Goal: Information Seeking & Learning: Learn about a topic

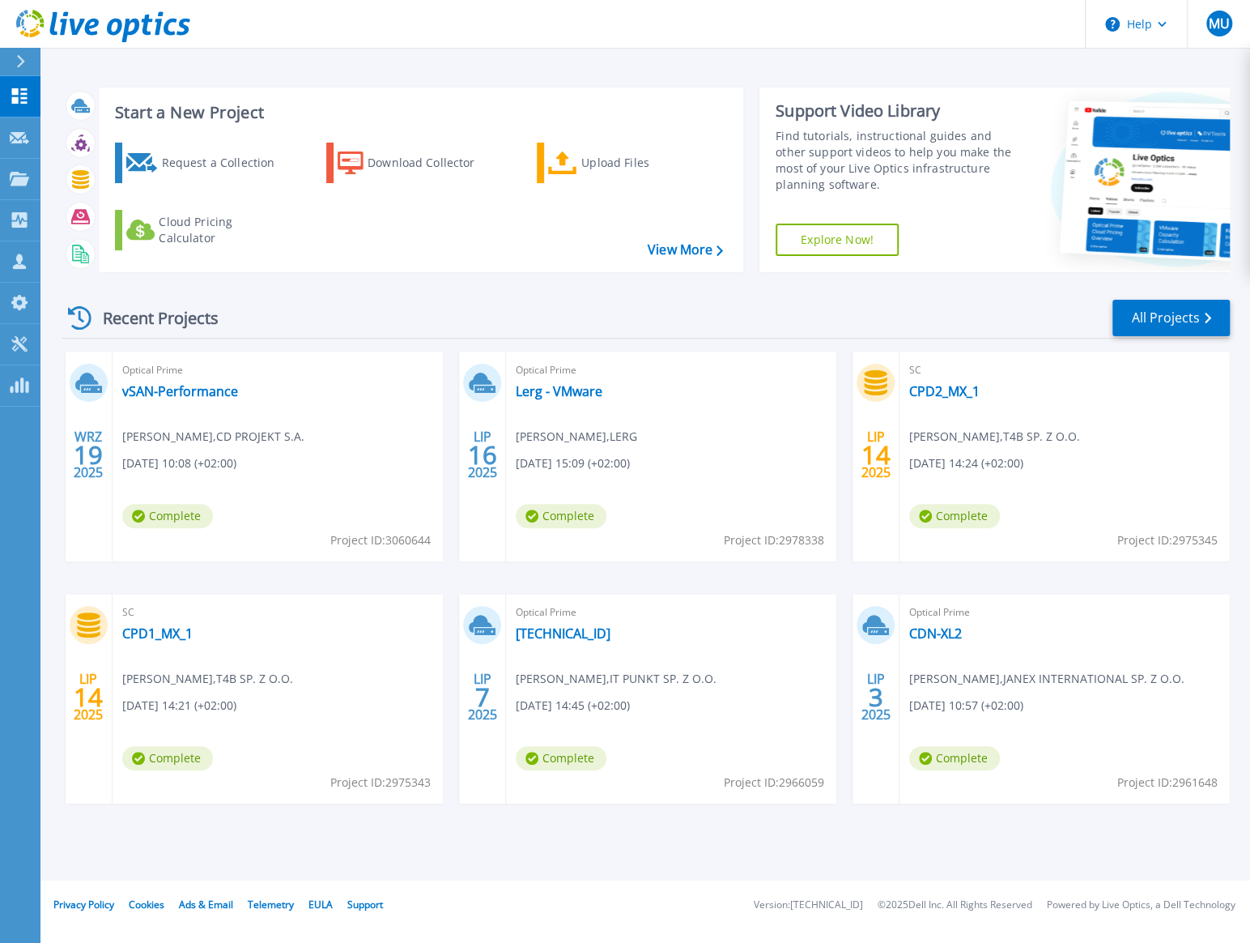
click at [236, 397] on div "Optical Prime vSAN-Performance [PERSON_NAME] , CD PROJEKT [DATE] 10:08 (+02:00)…" at bounding box center [278, 456] width 330 height 210
click at [230, 397] on link "vSAN-Performance" at bounding box center [180, 391] width 116 height 16
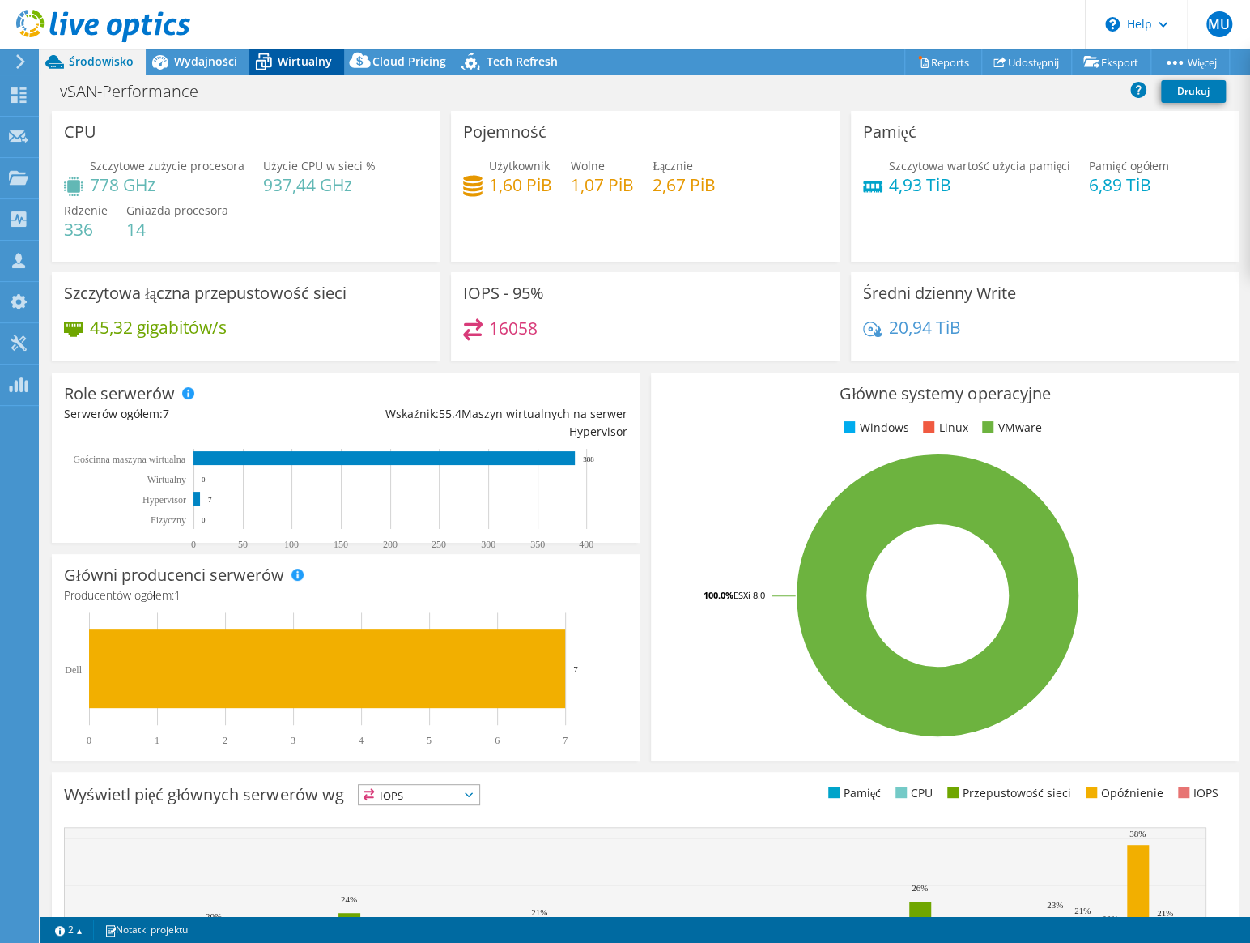
select select "USD"
select select "EUFrankfurt"
select select "EUR"
click at [317, 67] on span "Wirtualny" at bounding box center [305, 60] width 54 height 15
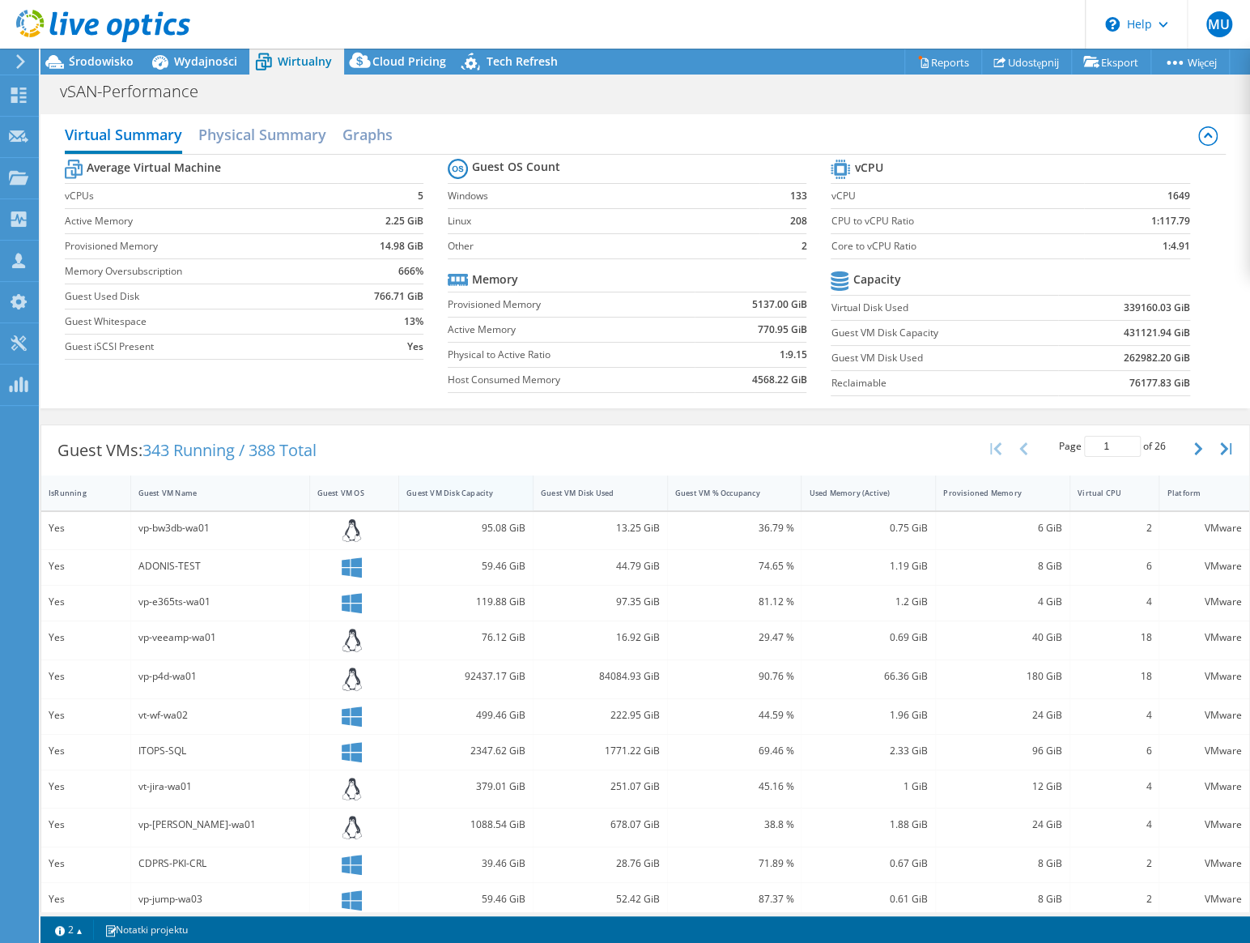
click at [502, 498] on div "Guest VM Disk Capacity" at bounding box center [456, 492] width 114 height 25
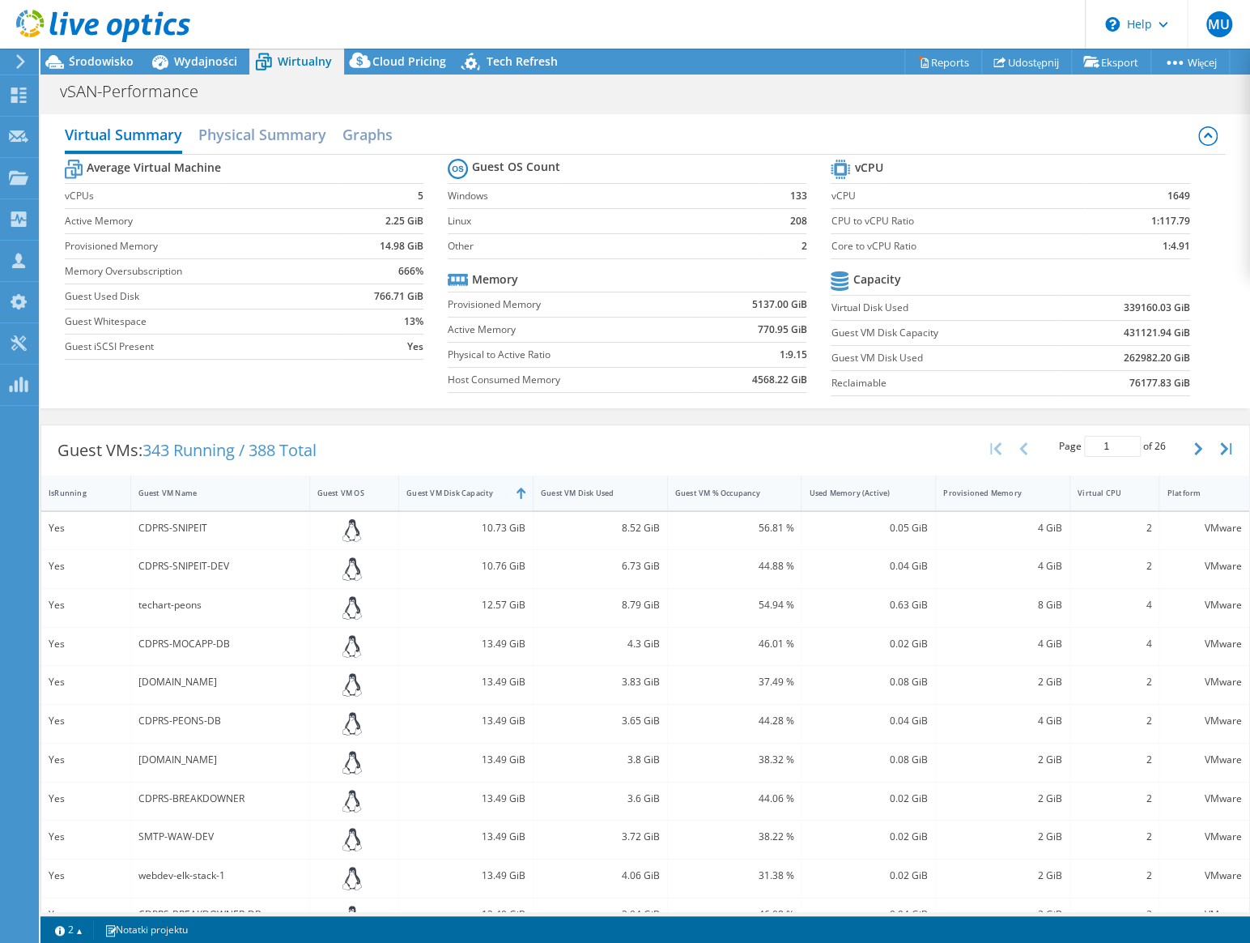
click at [459, 491] on div "Guest VM Disk Capacity" at bounding box center [457, 492] width 100 height 11
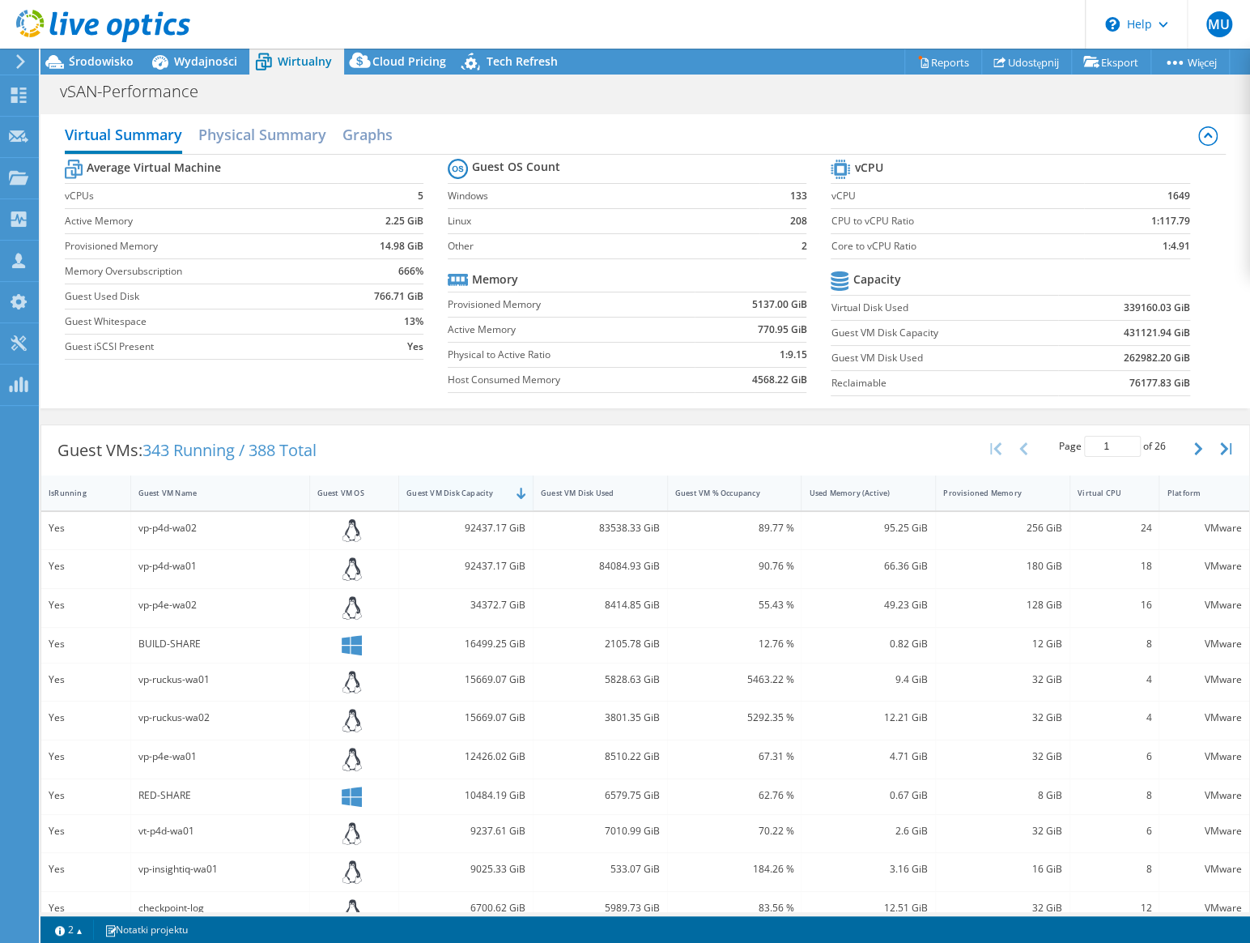
scroll to position [73, 0]
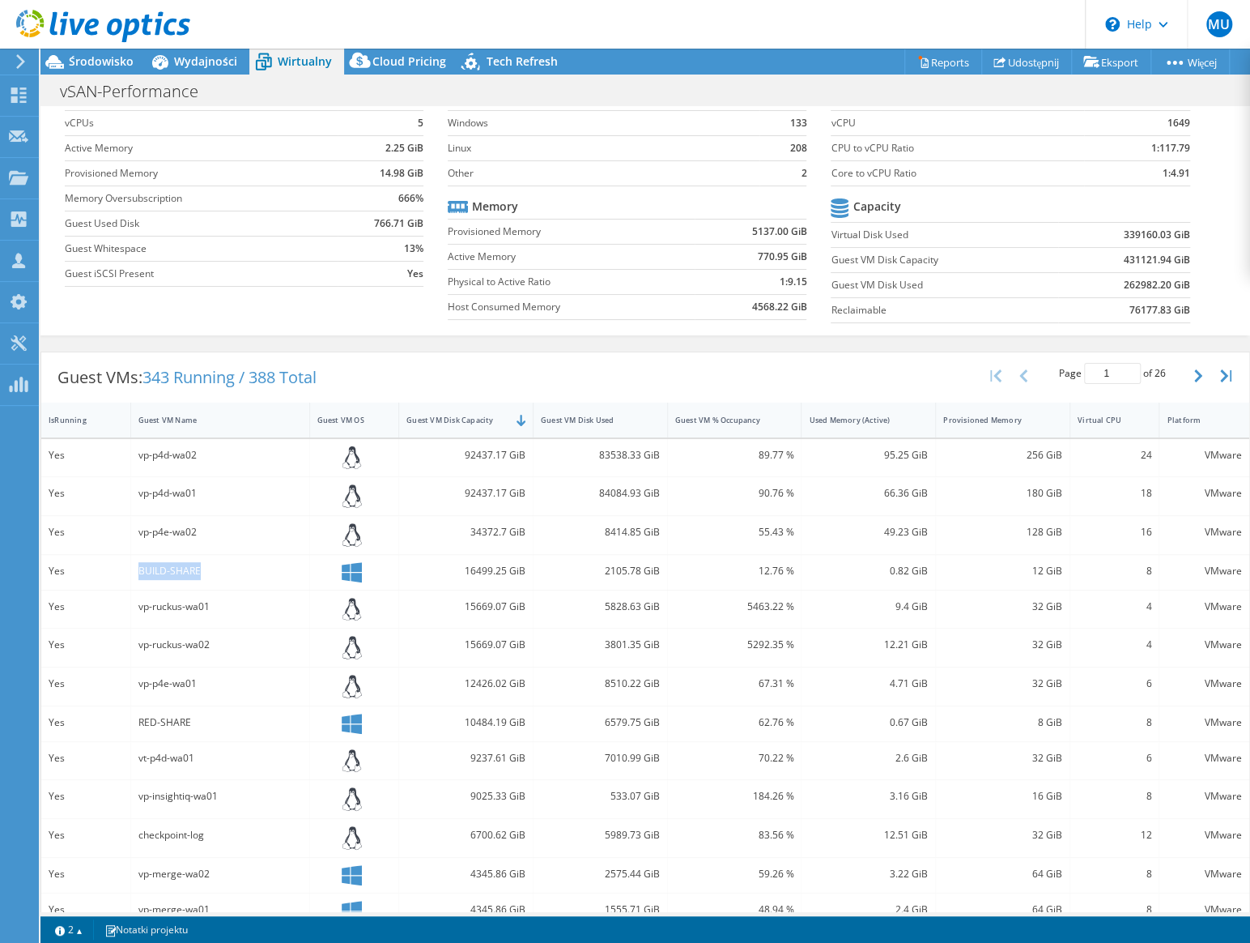
drag, startPoint x: 197, startPoint y: 572, endPoint x: 137, endPoint y: 572, distance: 59.9
click at [138, 572] on div "BUILD-SHARE" at bounding box center [220, 571] width 164 height 18
click at [165, 562] on div "BUILD-SHARE" at bounding box center [220, 571] width 164 height 18
drag, startPoint x: 165, startPoint y: 560, endPoint x: 168, endPoint y: 525, distance: 34.9
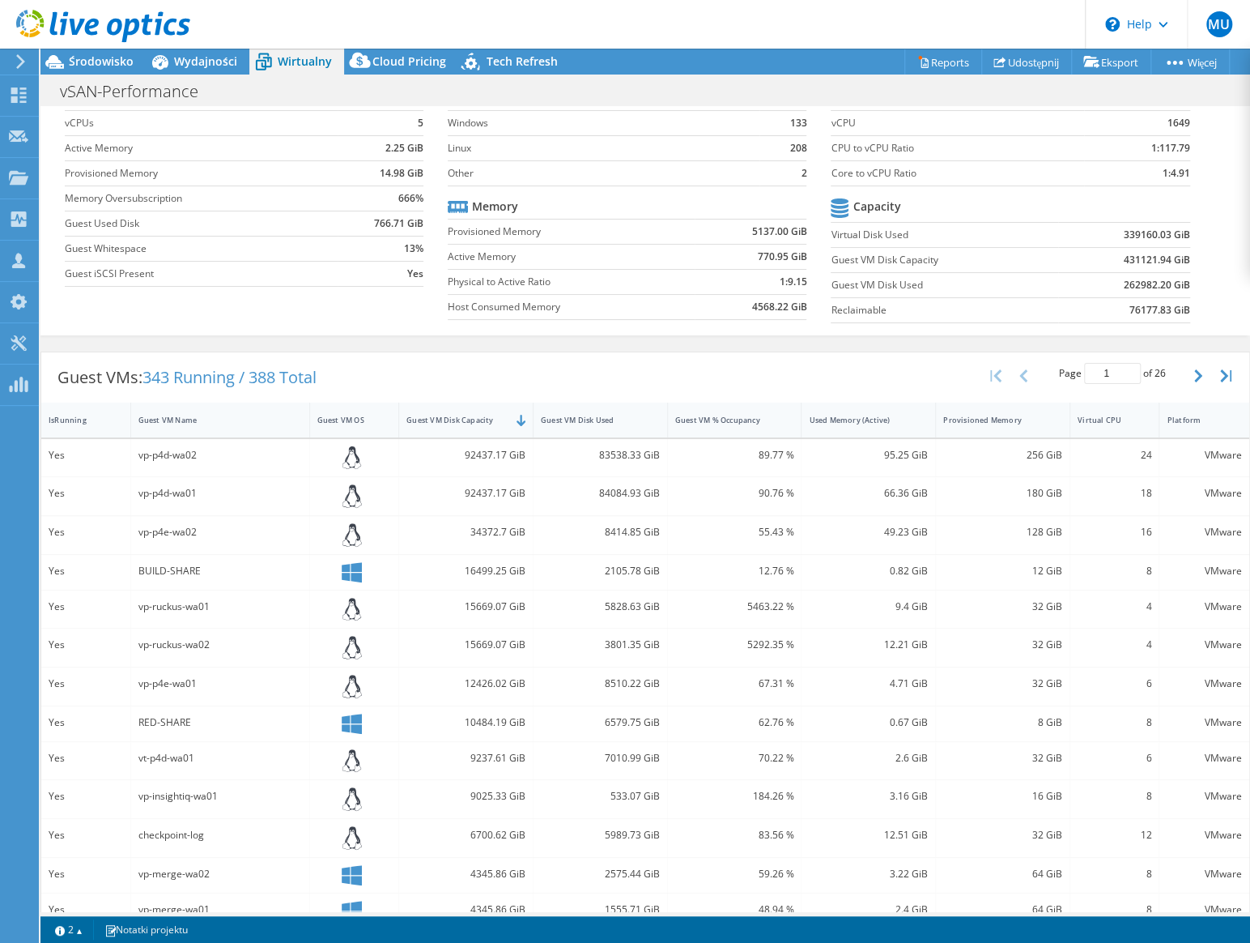
click at [168, 525] on div "vp-p4e-wa02" at bounding box center [220, 532] width 164 height 18
drag, startPoint x: 168, startPoint y: 525, endPoint x: 166, endPoint y: 563, distance: 38.1
click at [166, 563] on div "BUILD-SHARE" at bounding box center [220, 571] width 164 height 18
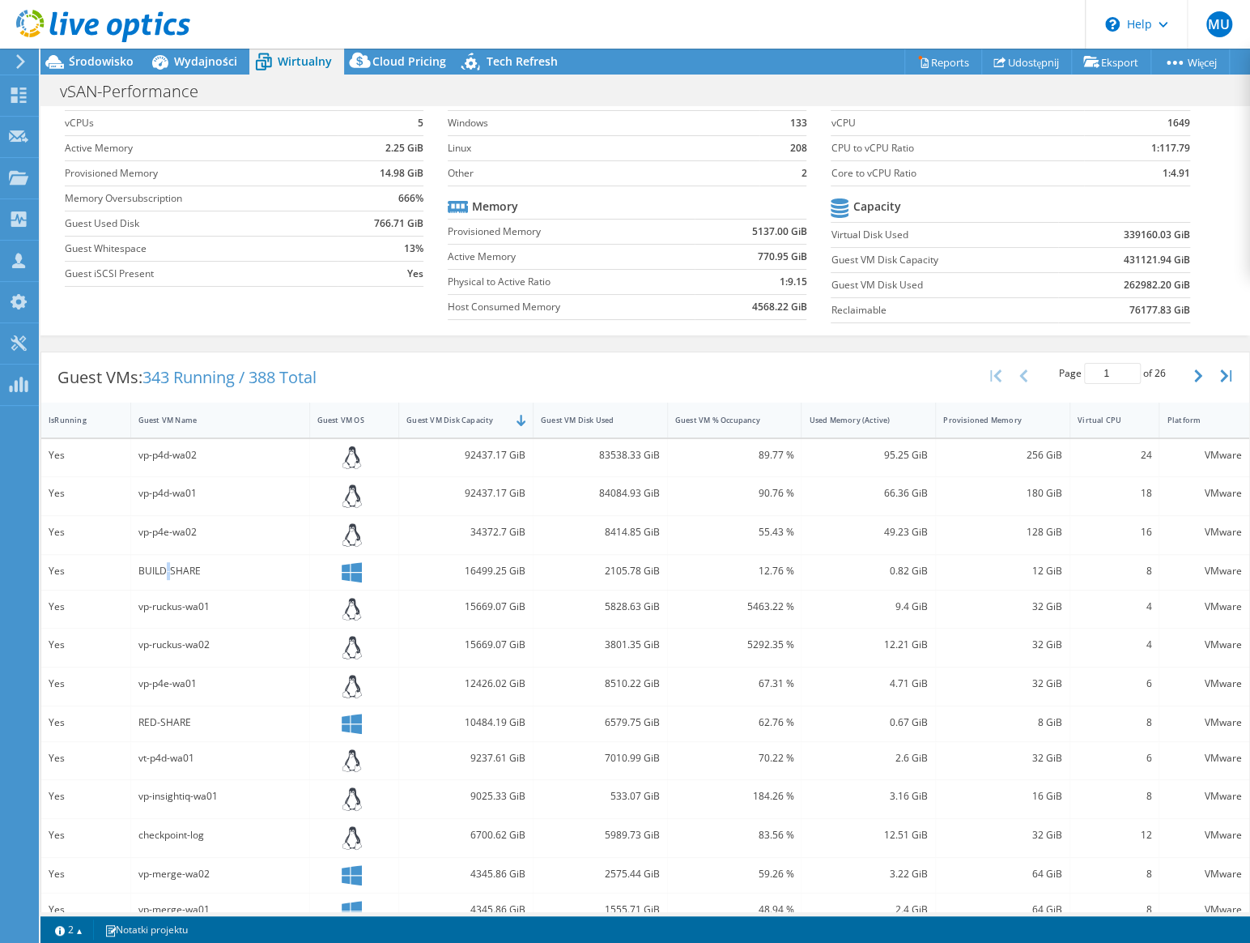
click at [166, 563] on div "BUILD-SHARE" at bounding box center [220, 571] width 164 height 18
drag, startPoint x: 166, startPoint y: 563, endPoint x: 164, endPoint y: 531, distance: 31.6
click at [164, 531] on div "vp-p4e-wa02" at bounding box center [220, 532] width 164 height 18
click at [164, 530] on div "vp-p4e-wa02" at bounding box center [220, 532] width 164 height 18
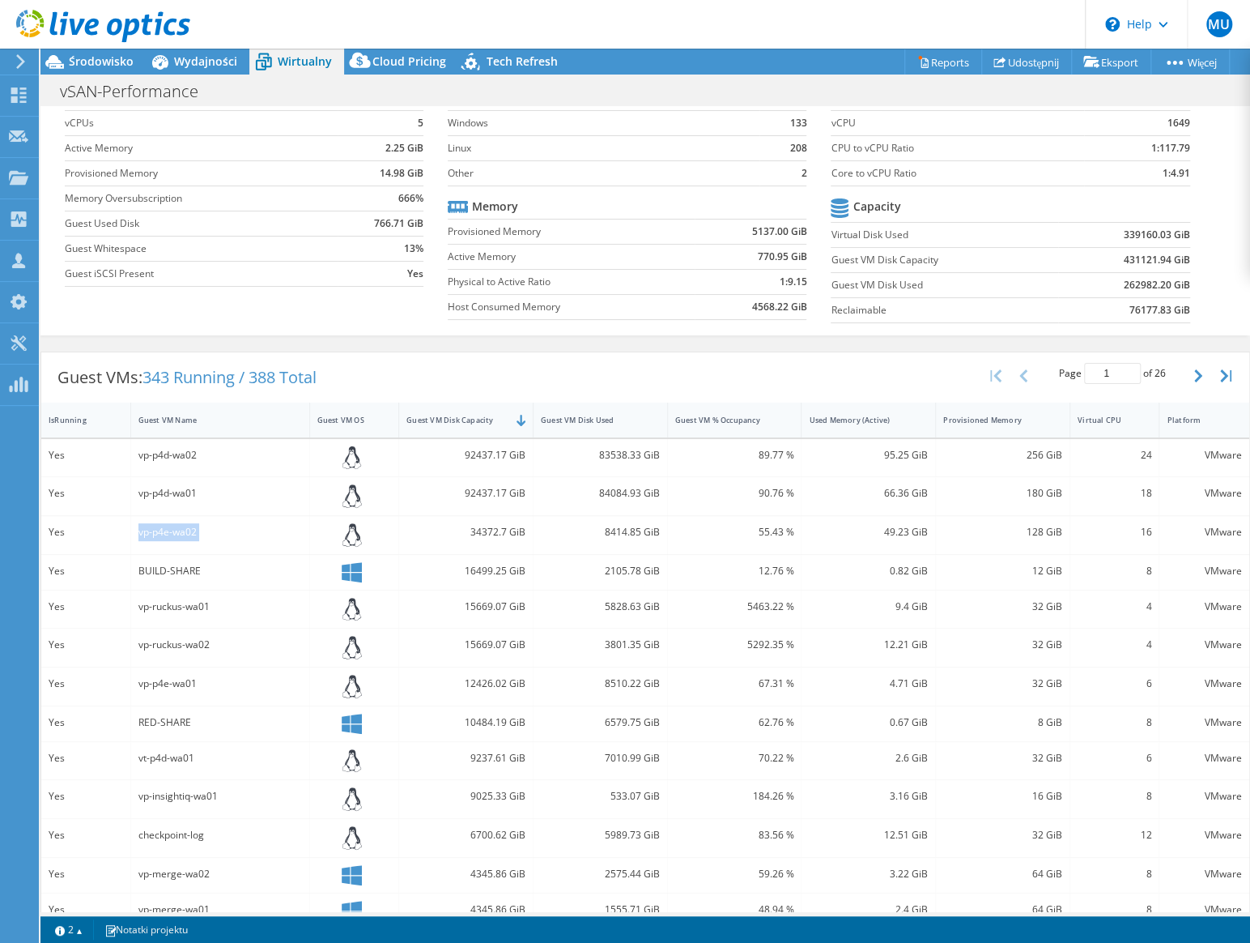
click at [164, 530] on div "vp-p4e-wa02" at bounding box center [220, 532] width 164 height 18
drag, startPoint x: 164, startPoint y: 530, endPoint x: 154, endPoint y: 488, distance: 43.4
click at [154, 488] on div "vp-p4d-wa01" at bounding box center [220, 493] width 164 height 18
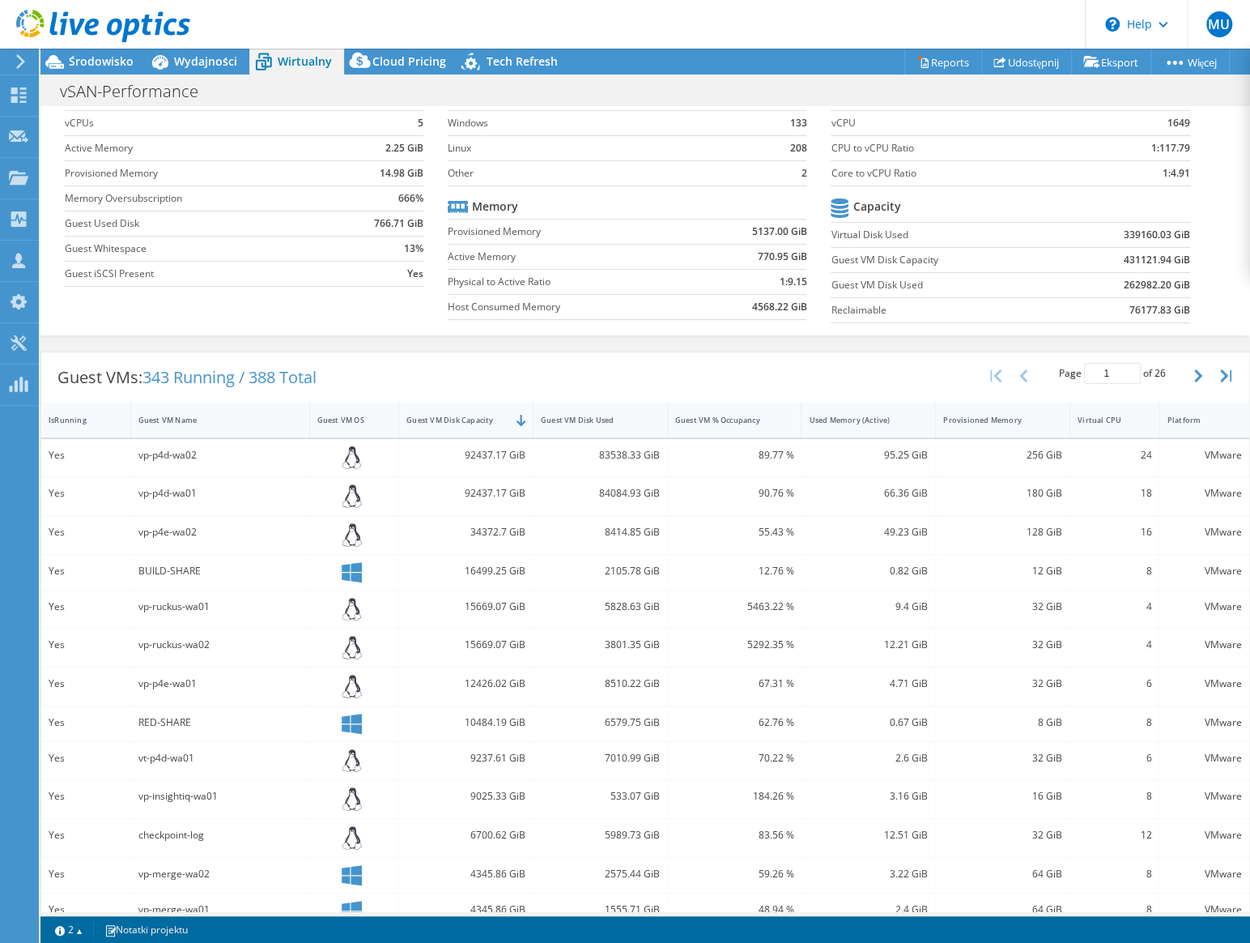
click at [165, 453] on div "vp-p4d-wa02" at bounding box center [220, 455] width 164 height 18
drag, startPoint x: 165, startPoint y: 453, endPoint x: 170, endPoint y: 485, distance: 32.0
click at [170, 485] on div "vp-p4d-wa01" at bounding box center [220, 493] width 164 height 18
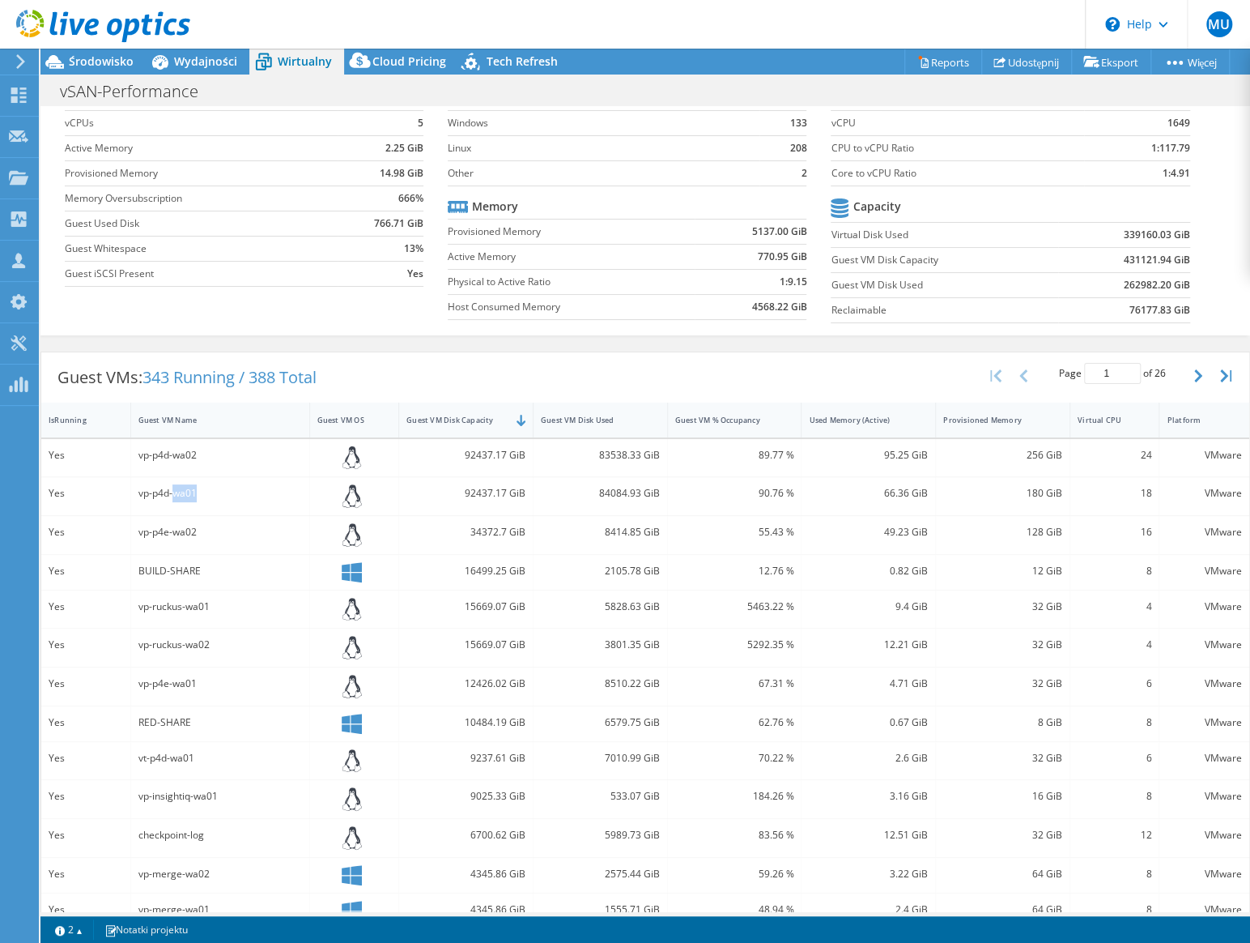
click at [170, 485] on div "vp-p4d-wa01" at bounding box center [220, 493] width 164 height 18
drag, startPoint x: 170, startPoint y: 485, endPoint x: 167, endPoint y: 525, distance: 39.8
click at [167, 525] on div "vp-p4e-wa02" at bounding box center [220, 532] width 164 height 18
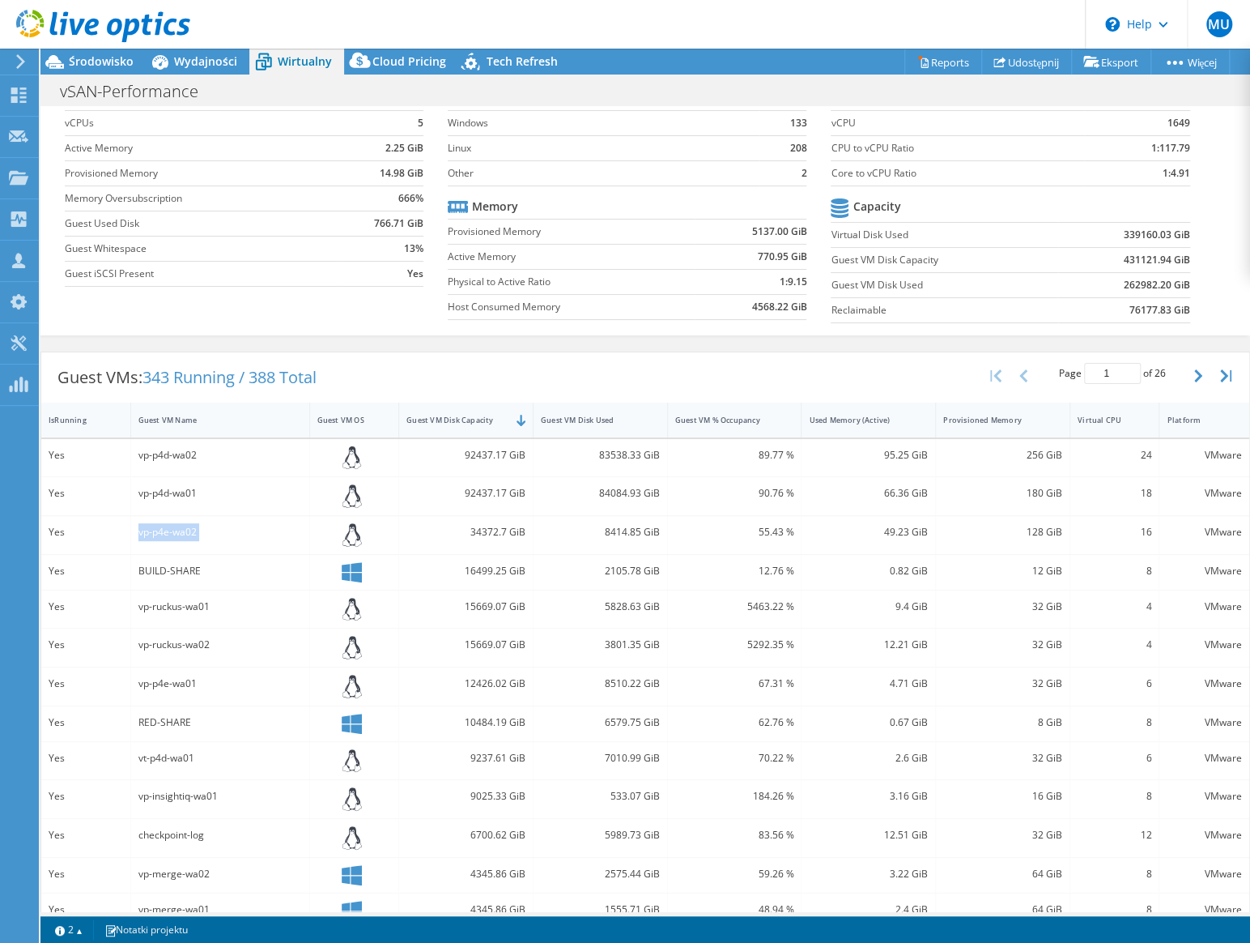
click at [167, 525] on div "vp-p4e-wa02" at bounding box center [220, 532] width 164 height 18
drag, startPoint x: 167, startPoint y: 525, endPoint x: 172, endPoint y: 566, distance: 41.6
click at [172, 566] on div "BUILD-SHARE" at bounding box center [220, 571] width 164 height 18
drag, startPoint x: 172, startPoint y: 566, endPoint x: 156, endPoint y: 531, distance: 38.1
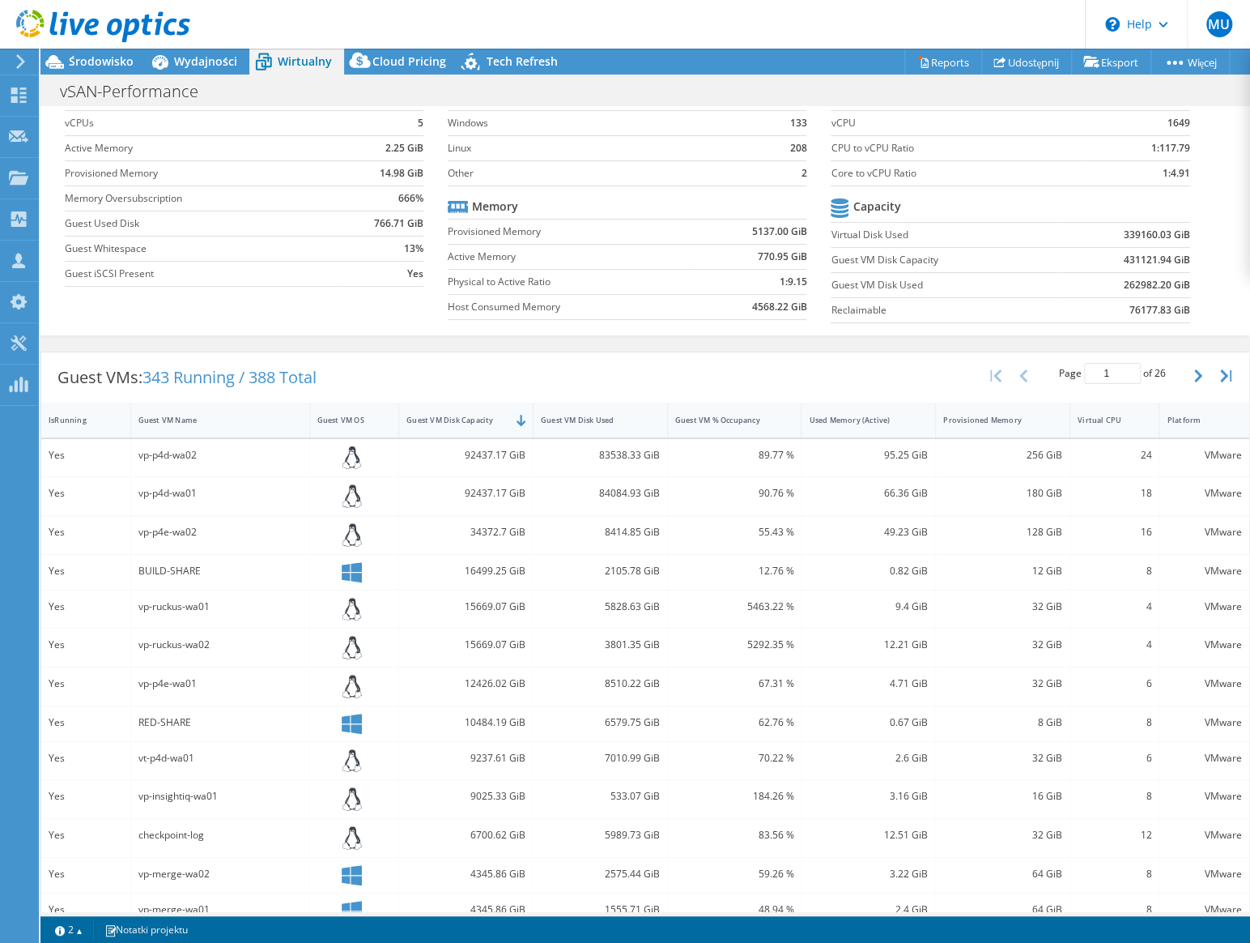
click at [156, 531] on div "vp-p4e-wa02" at bounding box center [220, 532] width 164 height 18
click at [156, 532] on div "vp-p4e-wa02" at bounding box center [220, 532] width 164 height 18
click at [179, 495] on div "vp-p4d-wa01" at bounding box center [220, 493] width 164 height 18
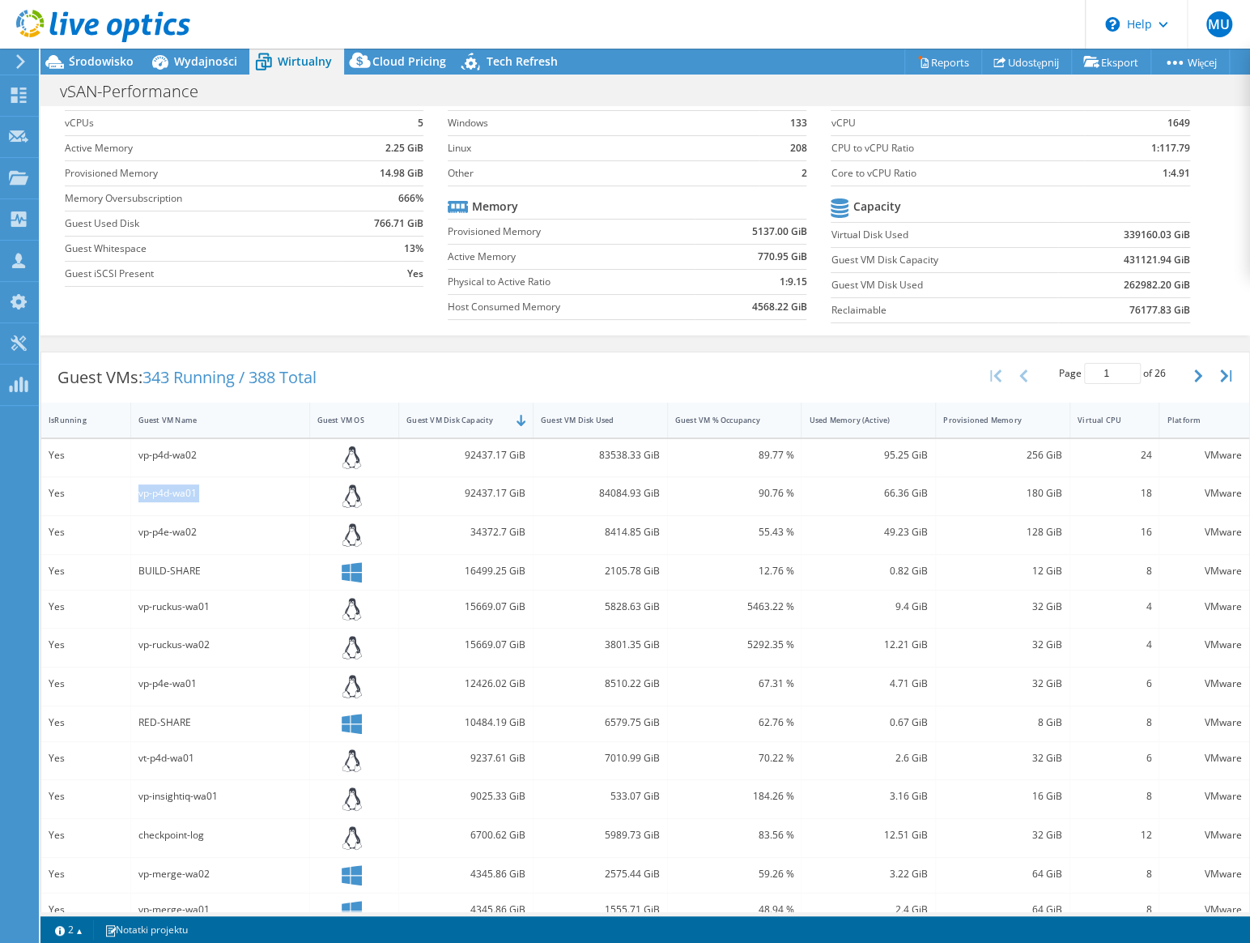
click at [179, 495] on div "vp-p4d-wa01" at bounding box center [220, 493] width 164 height 18
drag, startPoint x: 179, startPoint y: 495, endPoint x: 162, endPoint y: 459, distance: 39.5
click at [162, 459] on div "vp-p4d-wa02" at bounding box center [220, 455] width 164 height 18
drag, startPoint x: 162, startPoint y: 459, endPoint x: 172, endPoint y: 491, distance: 33.3
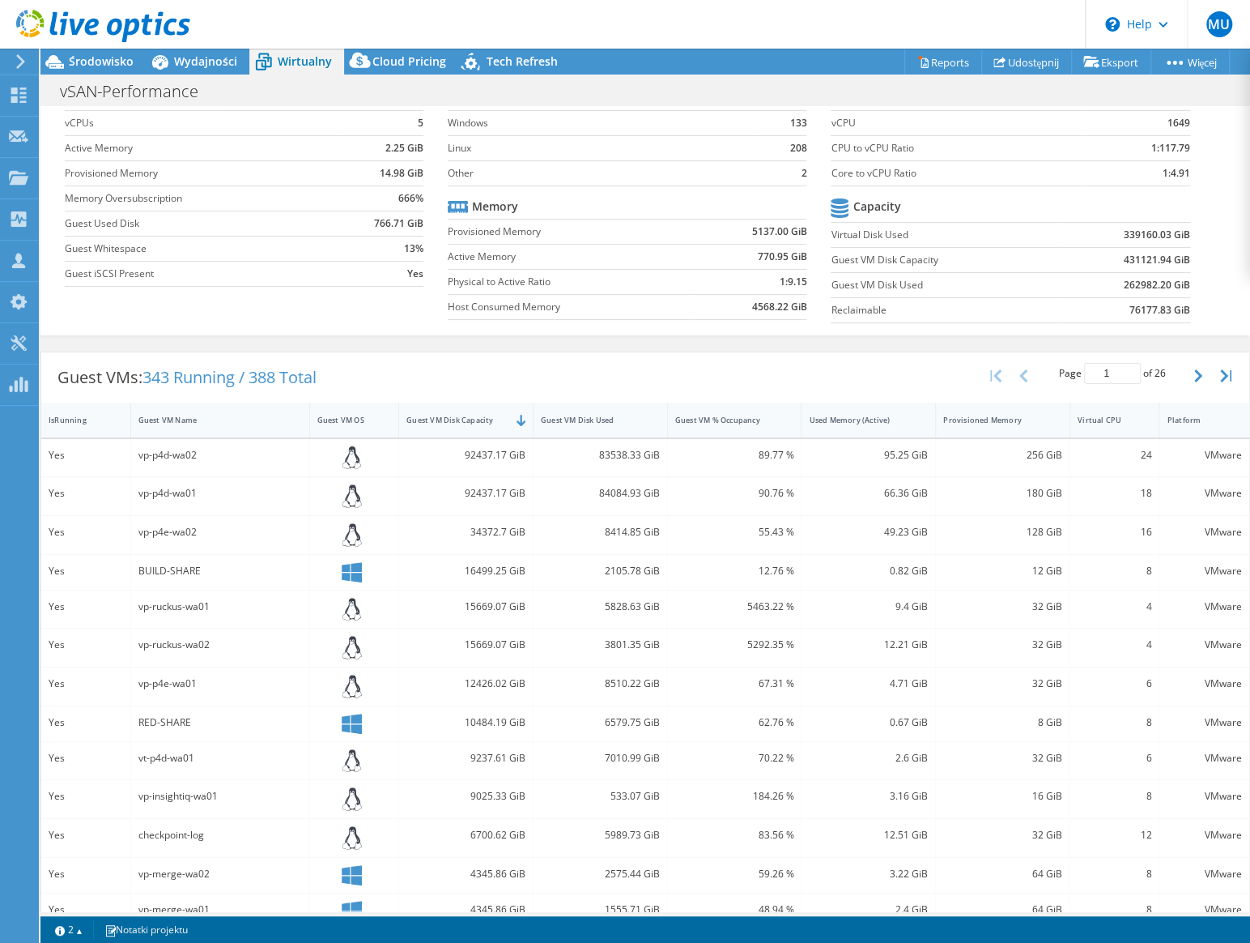
click at [172, 491] on div "vp-p4d-wa01" at bounding box center [220, 493] width 164 height 18
drag, startPoint x: 172, startPoint y: 491, endPoint x: 167, endPoint y: 454, distance: 36.9
click at [167, 454] on div "vp-p4d-wa02" at bounding box center [220, 455] width 164 height 18
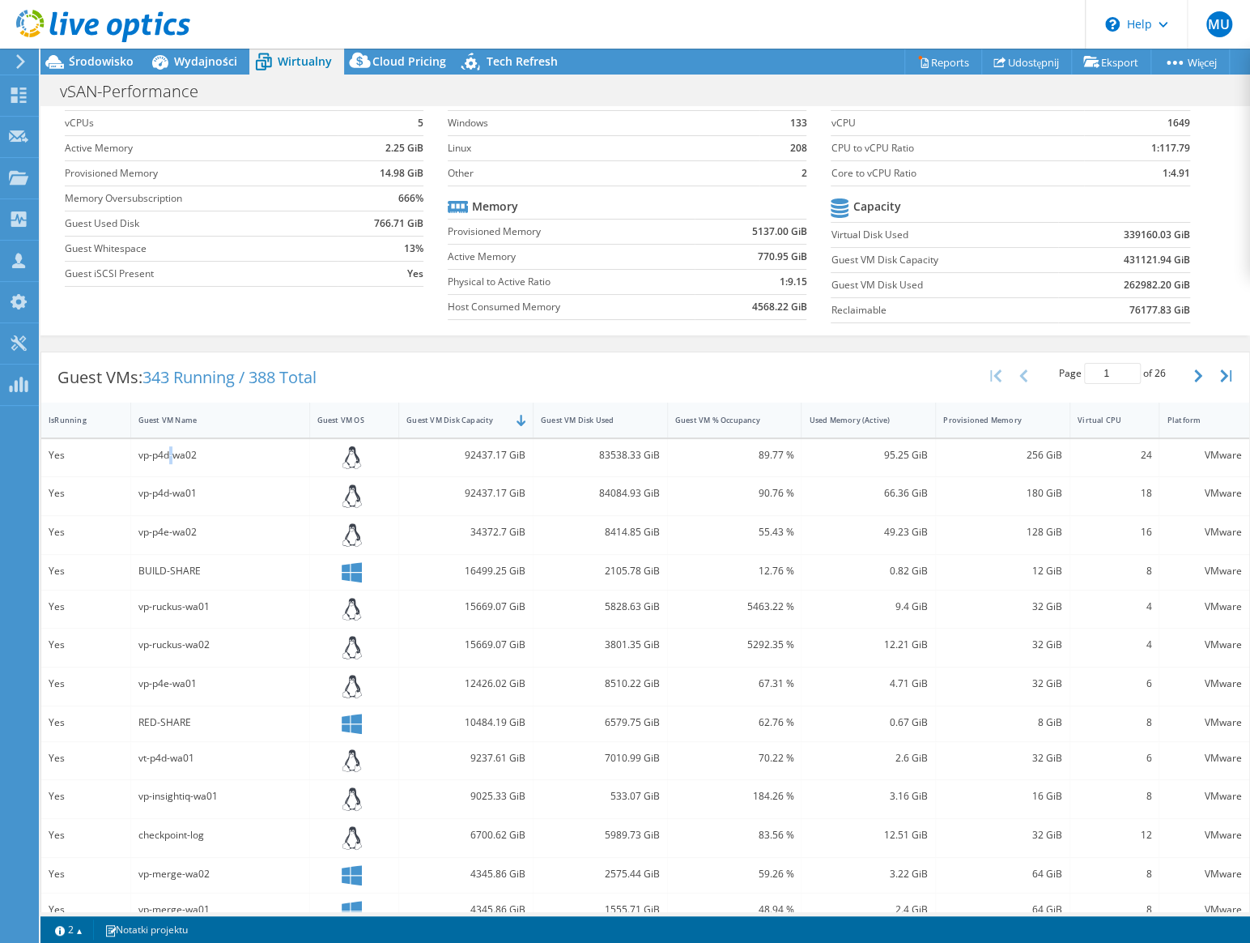
click at [167, 454] on div "vp-p4d-wa02" at bounding box center [220, 455] width 164 height 18
click at [179, 526] on div "vp-p4e-wa02" at bounding box center [220, 532] width 164 height 18
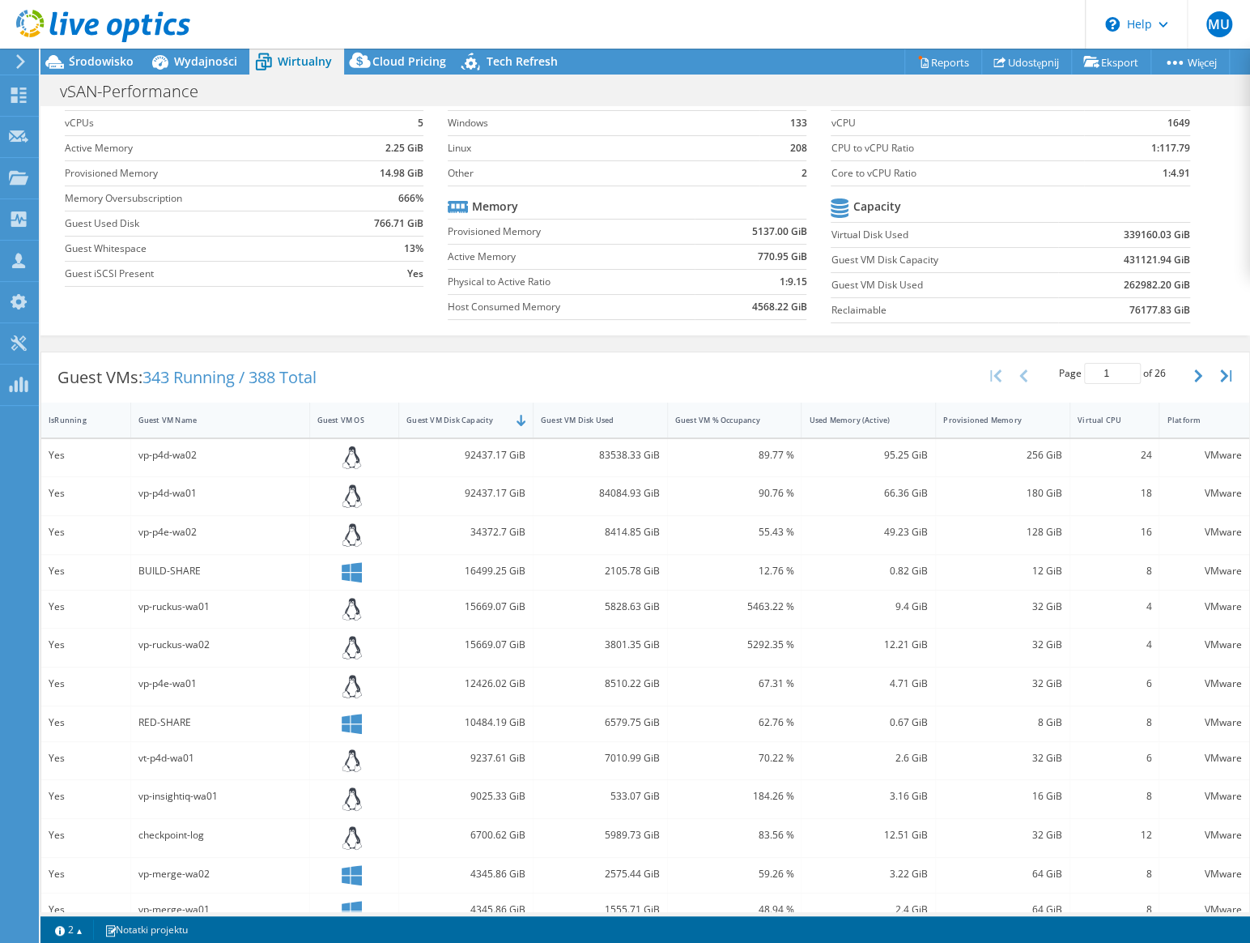
drag, startPoint x: 179, startPoint y: 526, endPoint x: 181, endPoint y: 572, distance: 45.4
click at [183, 575] on div "BUILD-SHARE" at bounding box center [220, 571] width 164 height 18
click at [181, 570] on div "BUILD-SHARE" at bounding box center [220, 571] width 164 height 18
click at [180, 567] on div "BUILD-SHARE" at bounding box center [220, 571] width 164 height 18
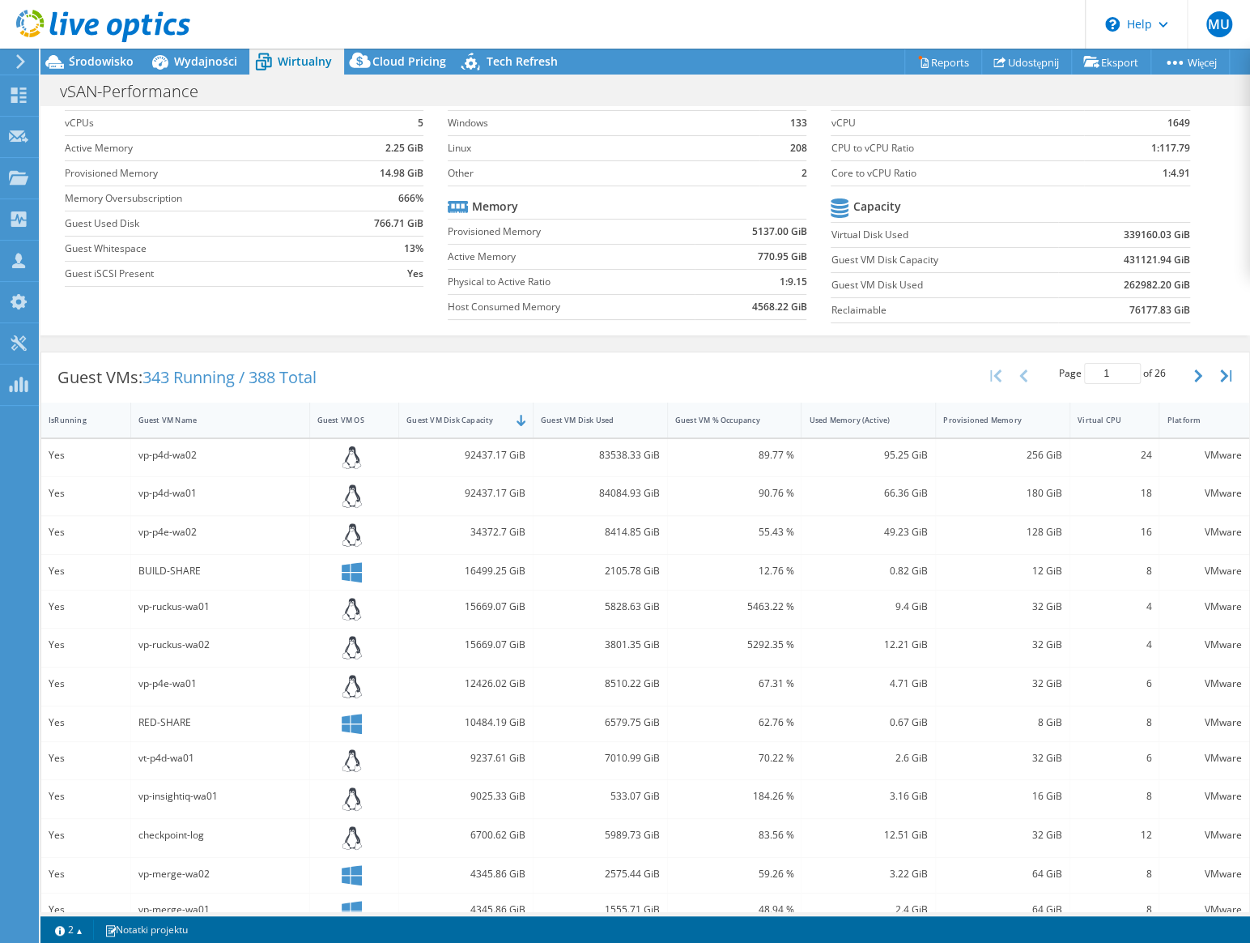
drag, startPoint x: 180, startPoint y: 567, endPoint x: 161, endPoint y: 530, distance: 41.6
click at [161, 530] on div "vp-p4e-wa02" at bounding box center [220, 532] width 164 height 18
drag, startPoint x: 137, startPoint y: 530, endPoint x: 217, endPoint y: 532, distance: 80.2
click at [217, 532] on div "vp-p4e-wa02" at bounding box center [220, 532] width 164 height 18
drag, startPoint x: 217, startPoint y: 532, endPoint x: 153, endPoint y: 494, distance: 74.4
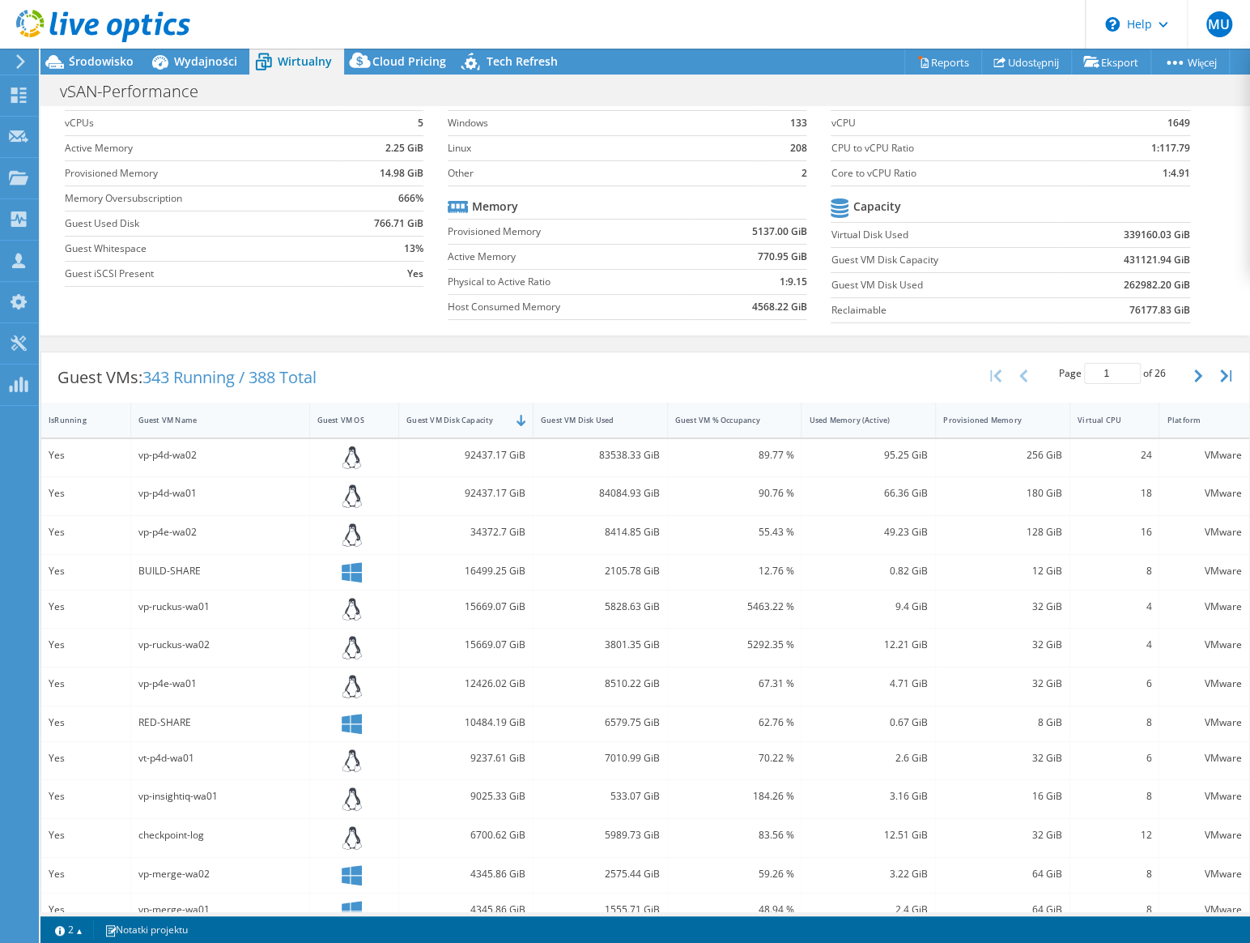
click at [154, 495] on div "vp-p4d-wa01" at bounding box center [220, 493] width 164 height 18
drag, startPoint x: 138, startPoint y: 491, endPoint x: 206, endPoint y: 494, distance: 68.9
click at [206, 494] on div "vp-p4d-wa01" at bounding box center [220, 493] width 164 height 18
drag, startPoint x: 206, startPoint y: 494, endPoint x: 162, endPoint y: 453, distance: 60.2
click at [162, 453] on div "vp-p4d-wa02" at bounding box center [220, 455] width 164 height 18
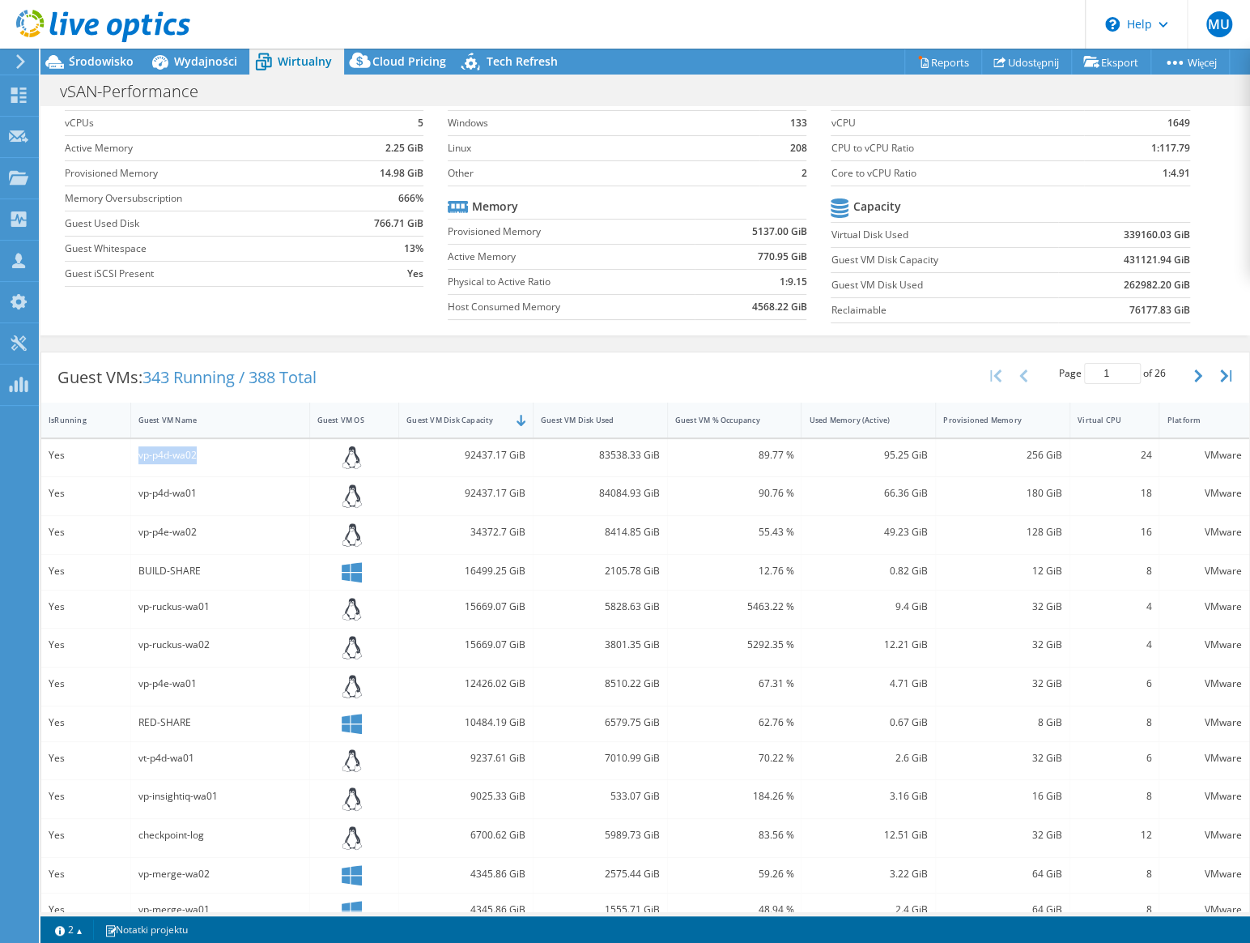
drag, startPoint x: 138, startPoint y: 452, endPoint x: 266, endPoint y: 453, distance: 128.8
click at [267, 453] on div "vp-p4d-wa02" at bounding box center [220, 455] width 164 height 18
drag, startPoint x: 266, startPoint y: 453, endPoint x: 147, endPoint y: 479, distance: 122.4
click at [147, 479] on div "vp-p4d-wa01" at bounding box center [220, 496] width 179 height 38
drag, startPoint x: 134, startPoint y: 491, endPoint x: 235, endPoint y: 493, distance: 100.4
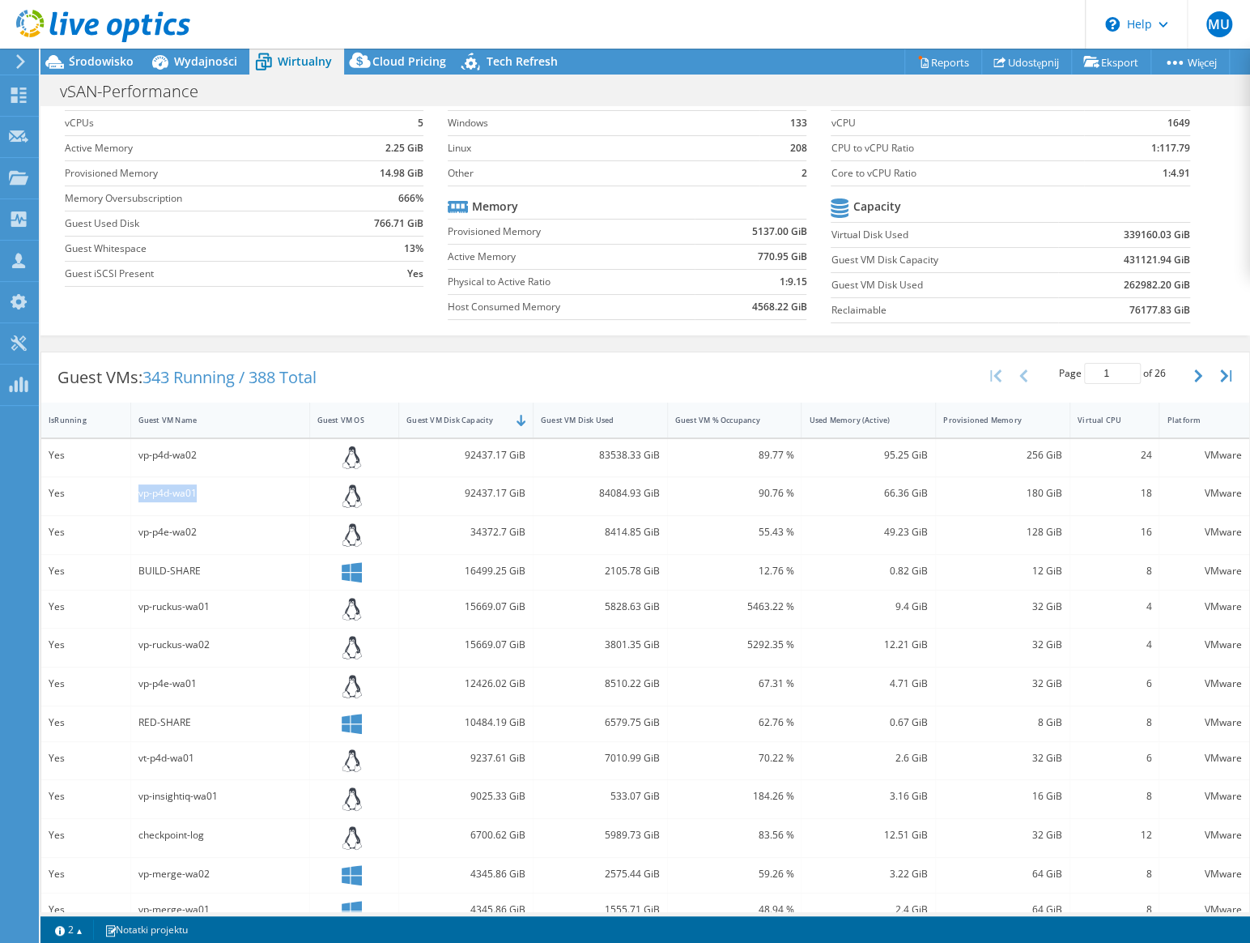
click at [235, 493] on div "vp-p4d-wa01" at bounding box center [220, 496] width 179 height 38
drag, startPoint x: 235, startPoint y: 493, endPoint x: 187, endPoint y: 537, distance: 64.8
click at [193, 534] on div "vp-p4e-wa02" at bounding box center [220, 532] width 164 height 18
drag, startPoint x: 133, startPoint y: 527, endPoint x: 200, endPoint y: 530, distance: 67.3
click at [200, 530] on div "vp-p4e-wa02" at bounding box center [220, 535] width 179 height 38
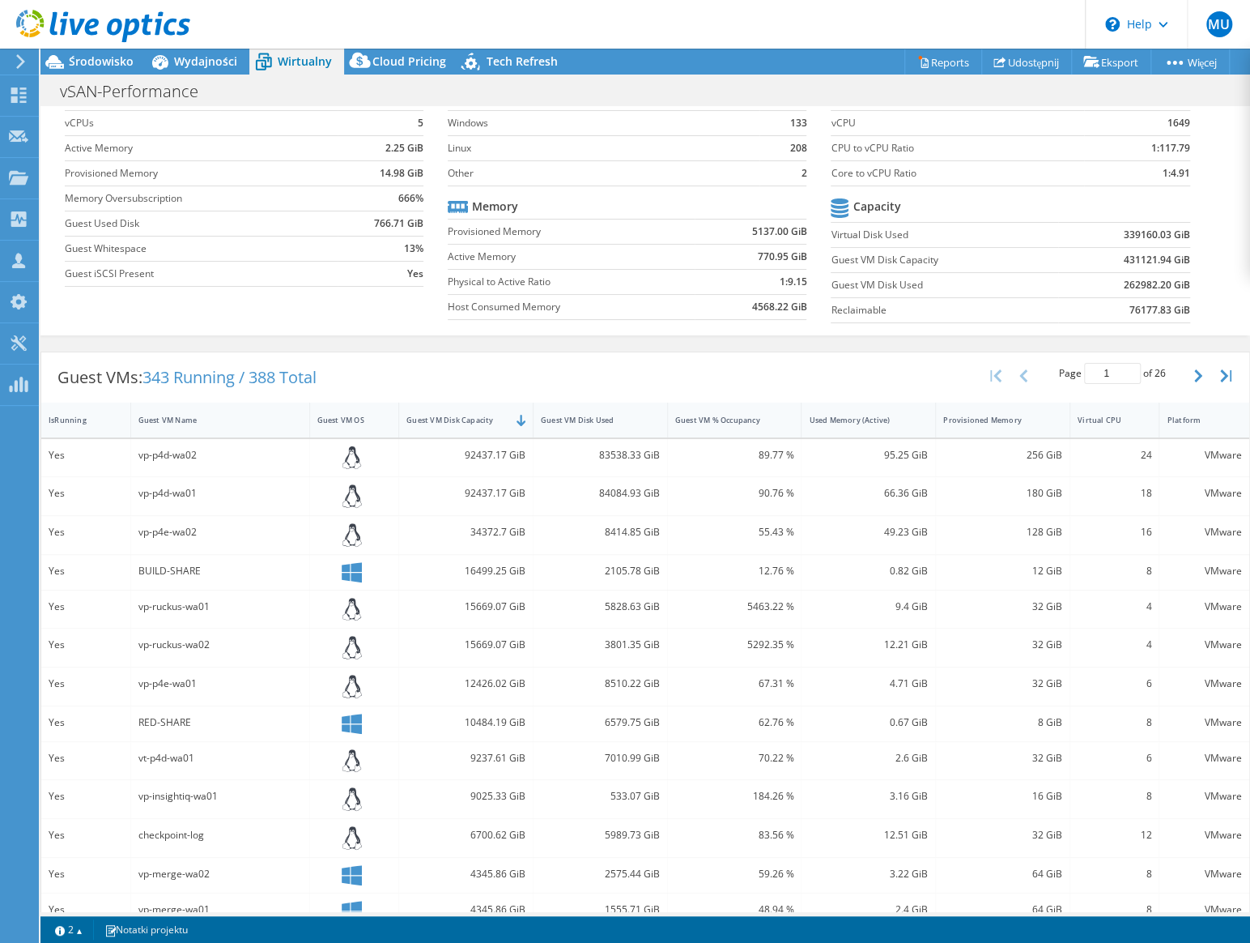
click at [181, 581] on div "BUILD-SHARE" at bounding box center [220, 572] width 179 height 35
drag, startPoint x: 147, startPoint y: 526, endPoint x: 198, endPoint y: 530, distance: 51.1
click at [198, 530] on div "vp-p4e-wa02" at bounding box center [220, 532] width 164 height 18
drag, startPoint x: 198, startPoint y: 530, endPoint x: 167, endPoint y: 575, distance: 55.3
click at [167, 582] on div "BUILD-SHARE" at bounding box center [220, 572] width 179 height 35
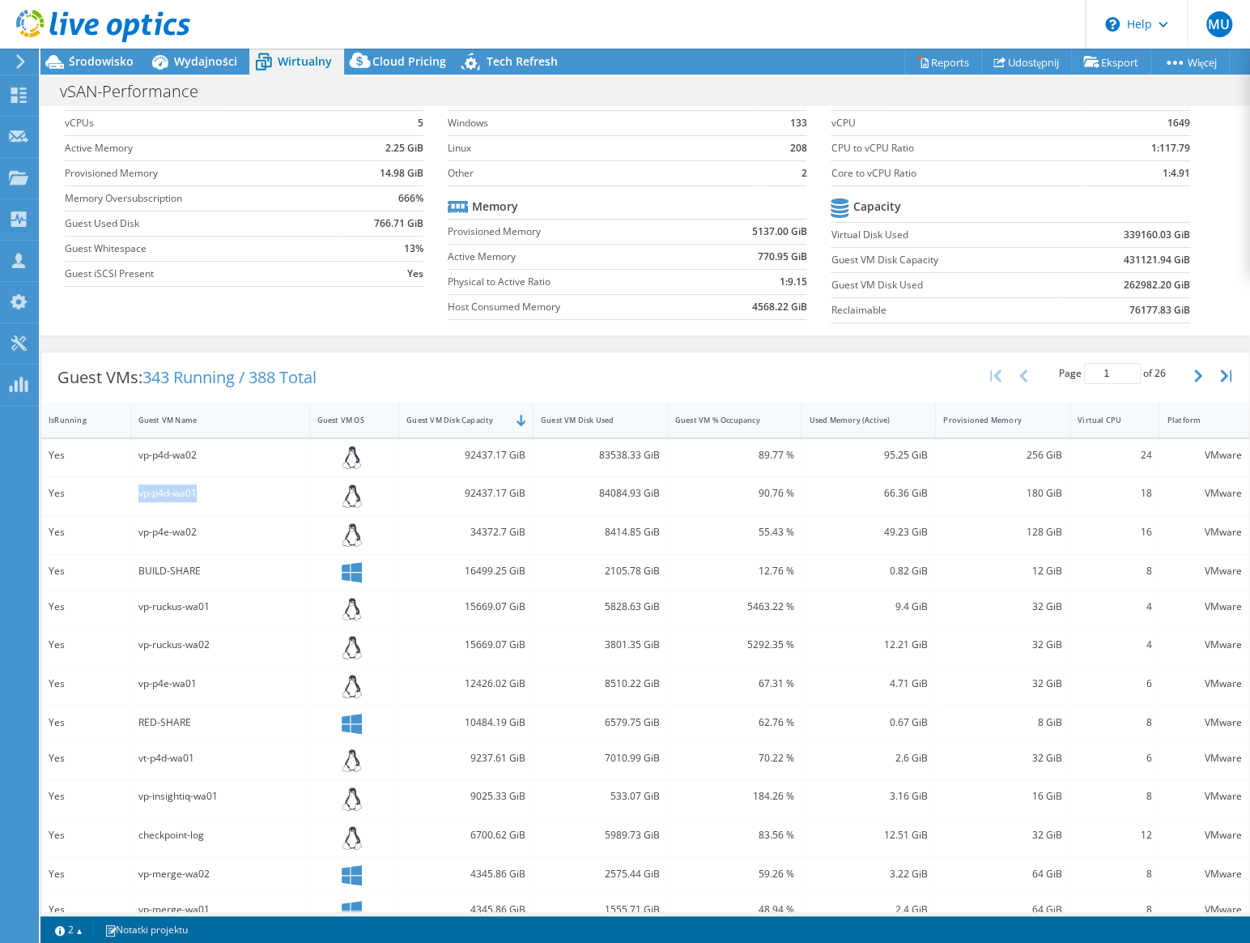
drag, startPoint x: 138, startPoint y: 491, endPoint x: 230, endPoint y: 495, distance: 92.4
click at [230, 495] on div "vp-p4d-wa01" at bounding box center [220, 493] width 164 height 18
drag, startPoint x: 230, startPoint y: 495, endPoint x: 138, endPoint y: 458, distance: 99.2
click at [133, 458] on div "vp-p4d-wa02" at bounding box center [220, 458] width 179 height 38
drag, startPoint x: 135, startPoint y: 452, endPoint x: 221, endPoint y: 453, distance: 85.9
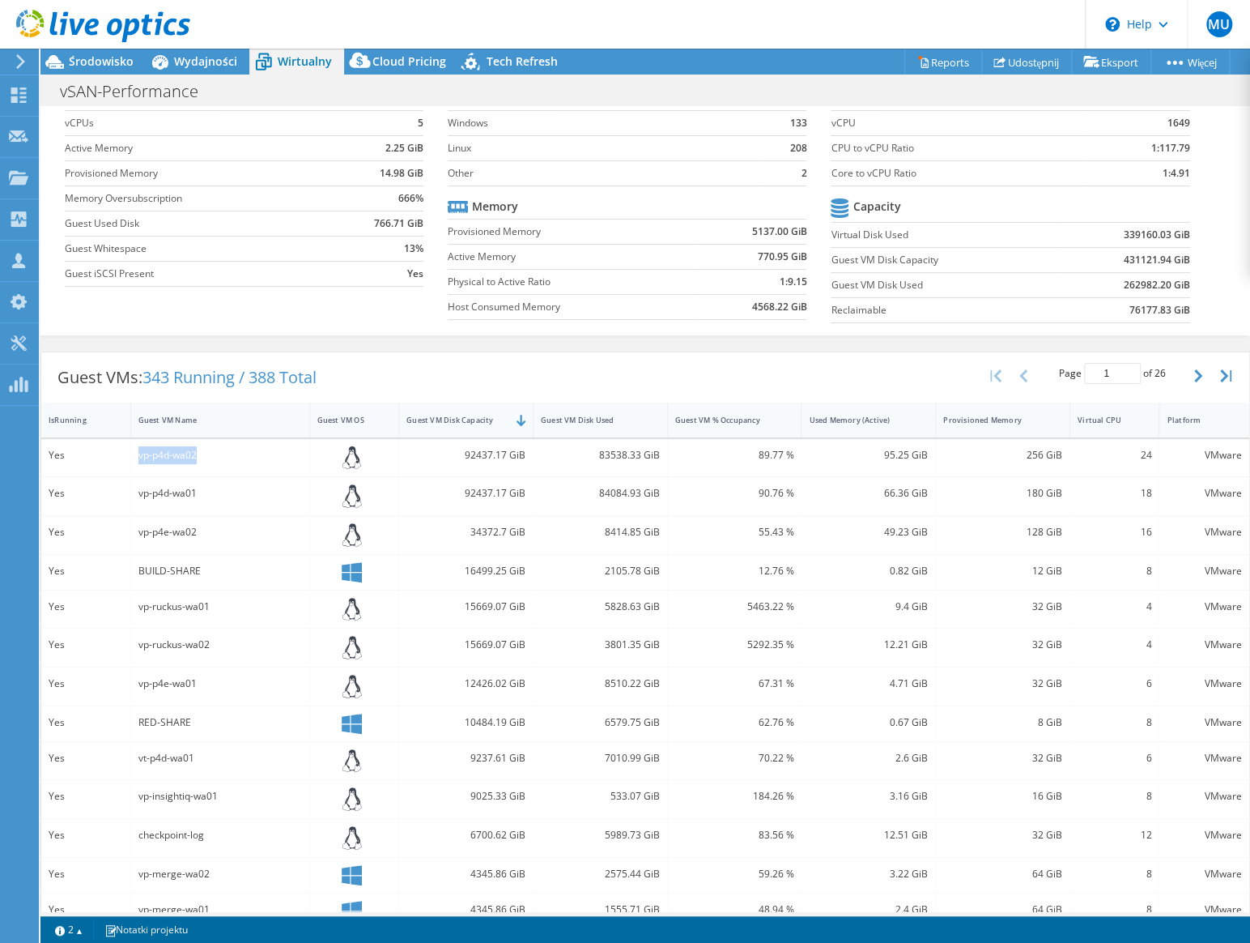
click at [223, 453] on div "vp-p4d-wa02" at bounding box center [220, 458] width 179 height 38
drag, startPoint x: 221, startPoint y: 453, endPoint x: 174, endPoint y: 467, distance: 48.9
click at [177, 470] on div "vp-p4d-wa02" at bounding box center [220, 458] width 179 height 38
drag, startPoint x: 136, startPoint y: 453, endPoint x: 179, endPoint y: 460, distance: 43.4
click at [179, 460] on div "vp-p4d-wa02" at bounding box center [220, 458] width 179 height 38
